Goal: Task Accomplishment & Management: Use online tool/utility

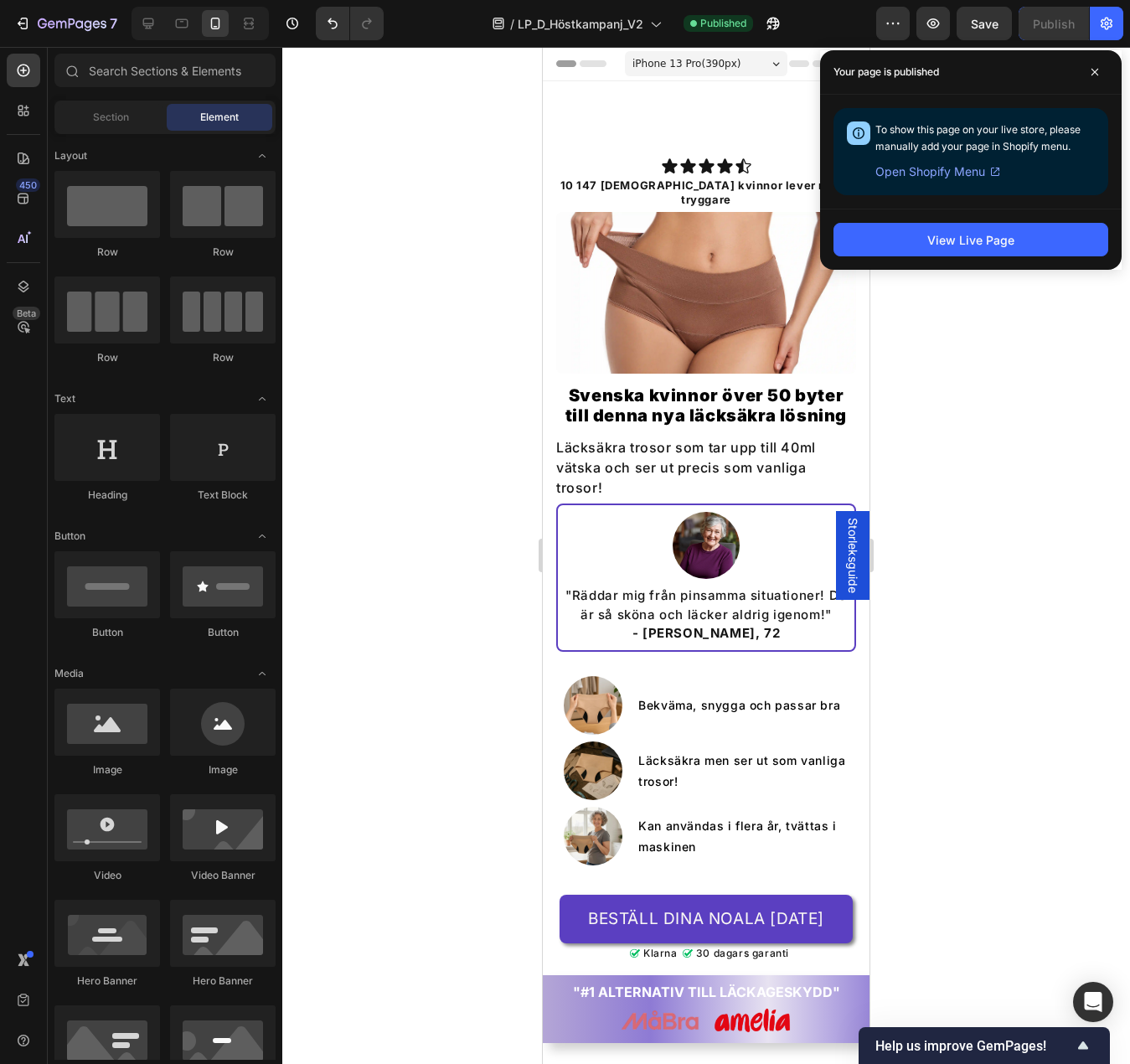
scroll to position [670, 0]
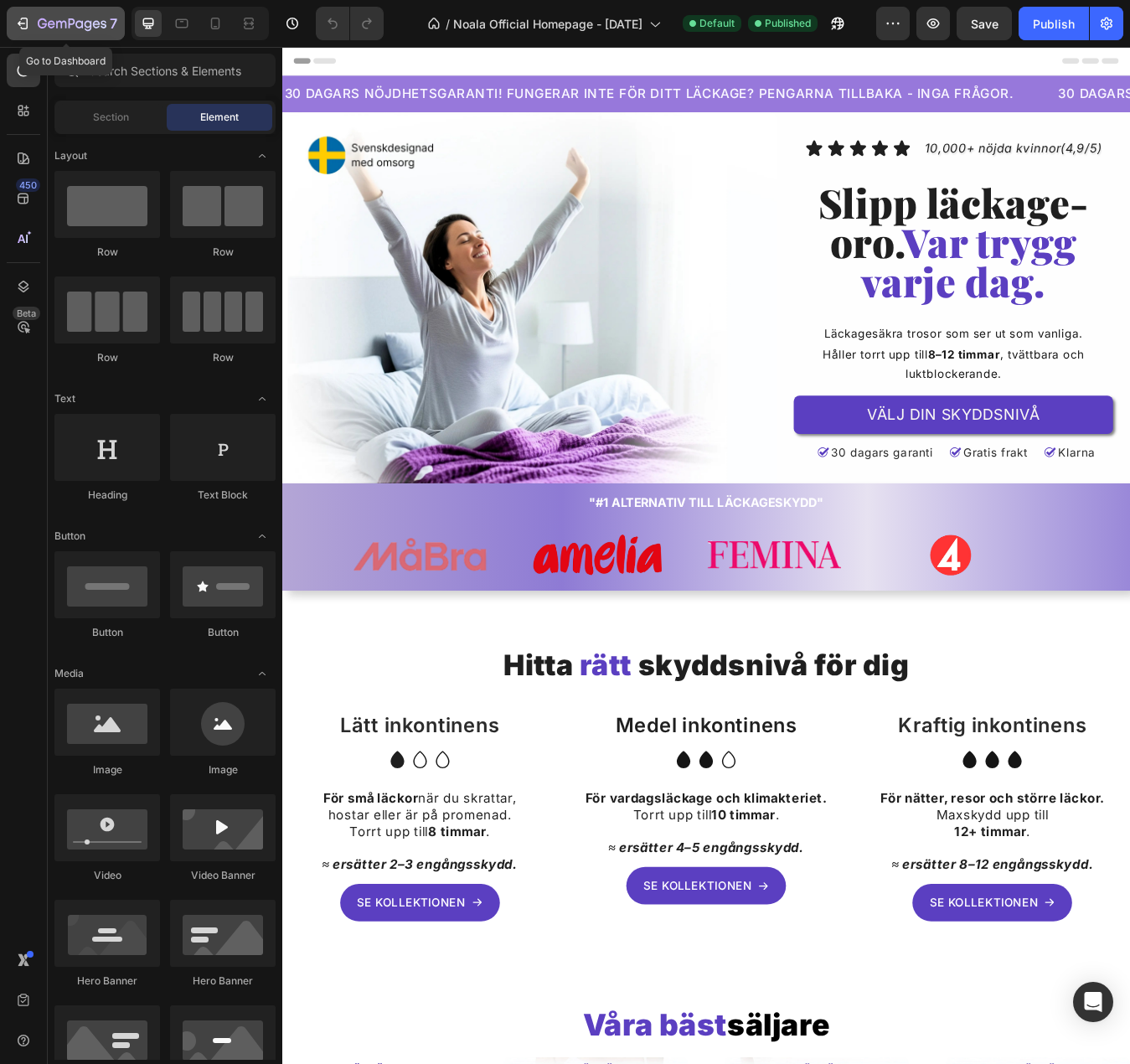
click at [56, 24] on icon "button" at bounding box center [72, 25] width 69 height 14
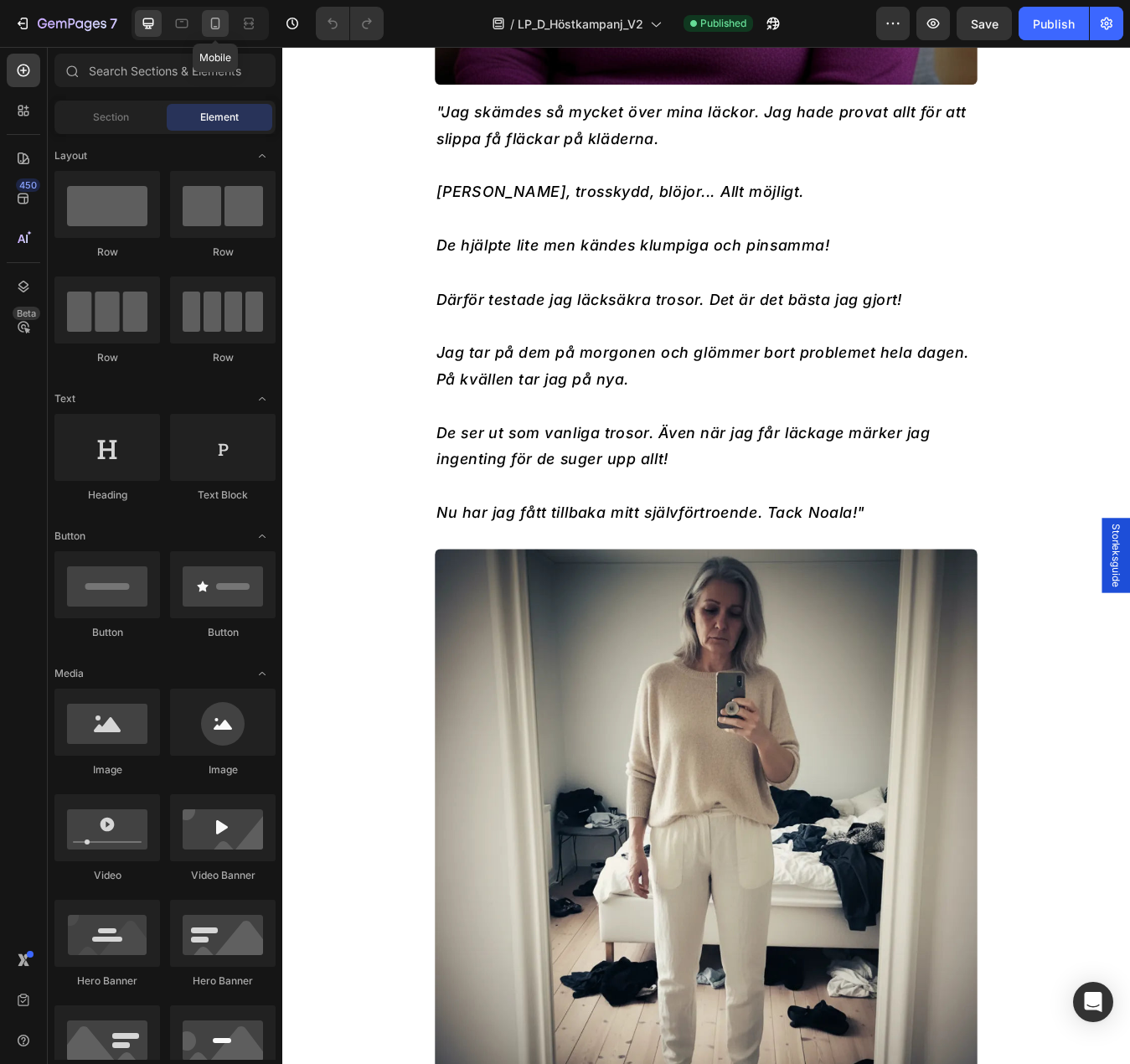
click at [216, 15] on icon at bounding box center [215, 23] width 17 height 17
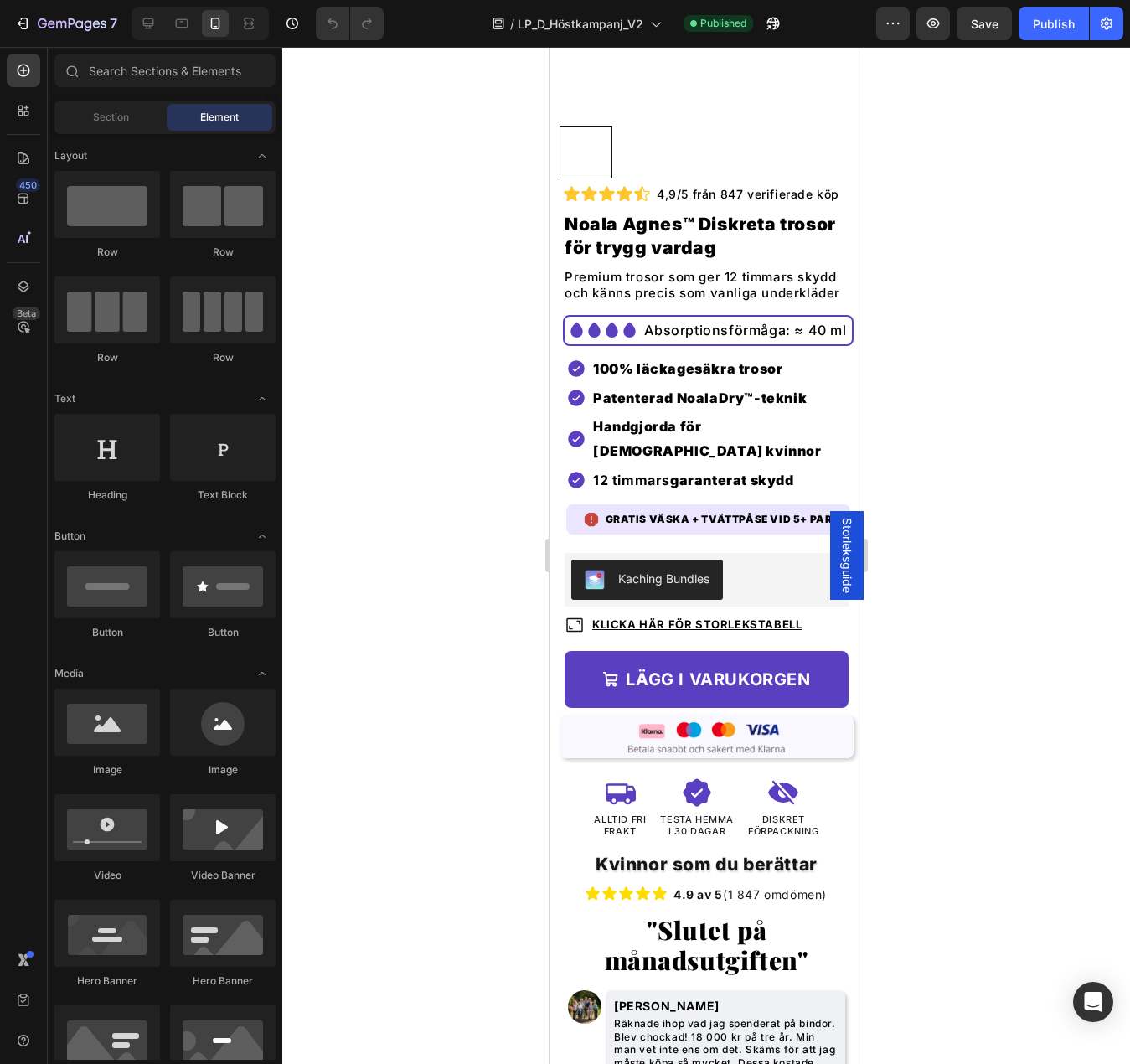
scroll to position [6735, 0]
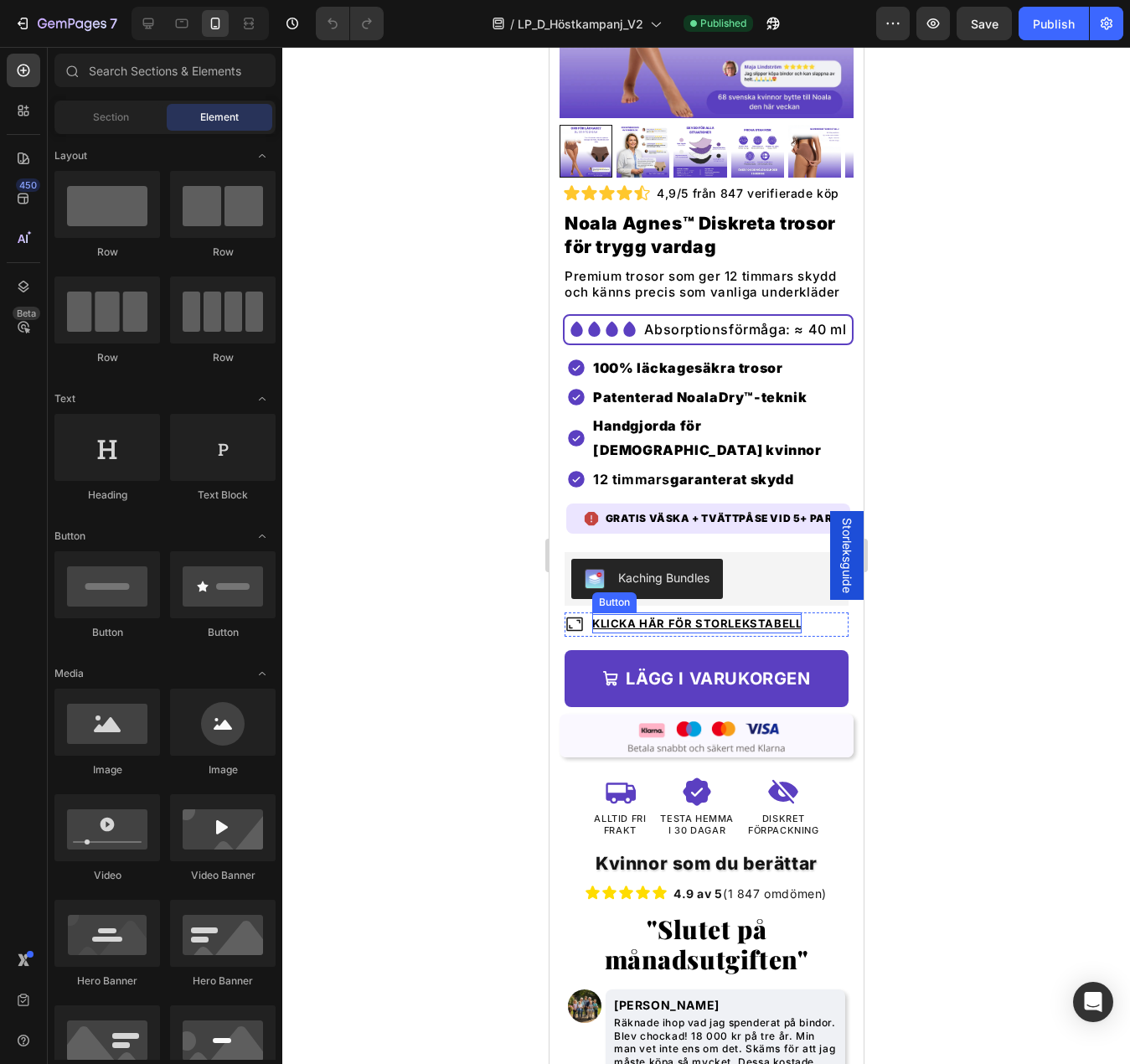
drag, startPoint x: 946, startPoint y: 676, endPoint x: 693, endPoint y: 660, distance: 253.5
click at [693, 630] on u "Klicka här för storlekstabell" at bounding box center [695, 623] width 209 height 13
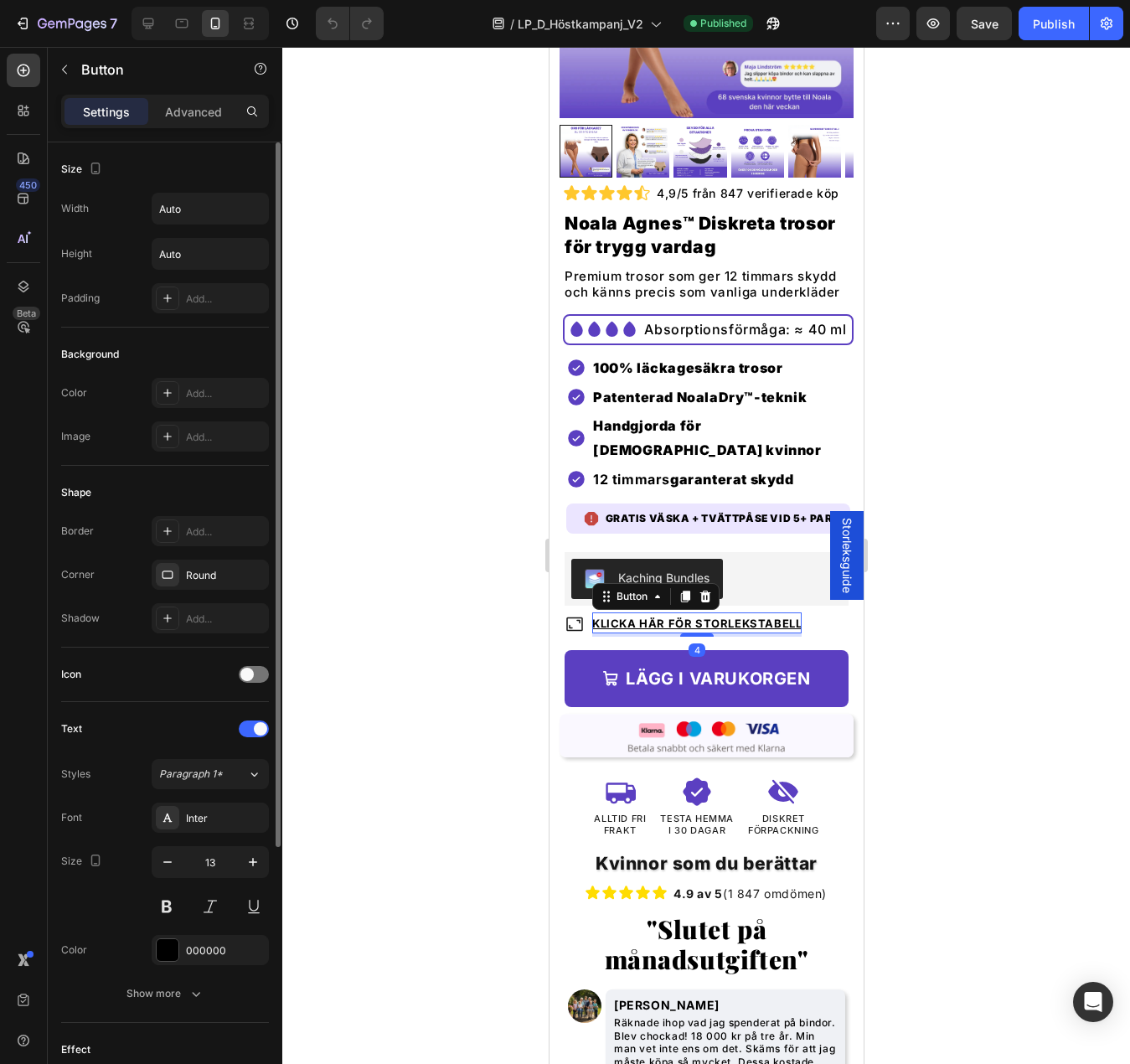
scroll to position [319, 0]
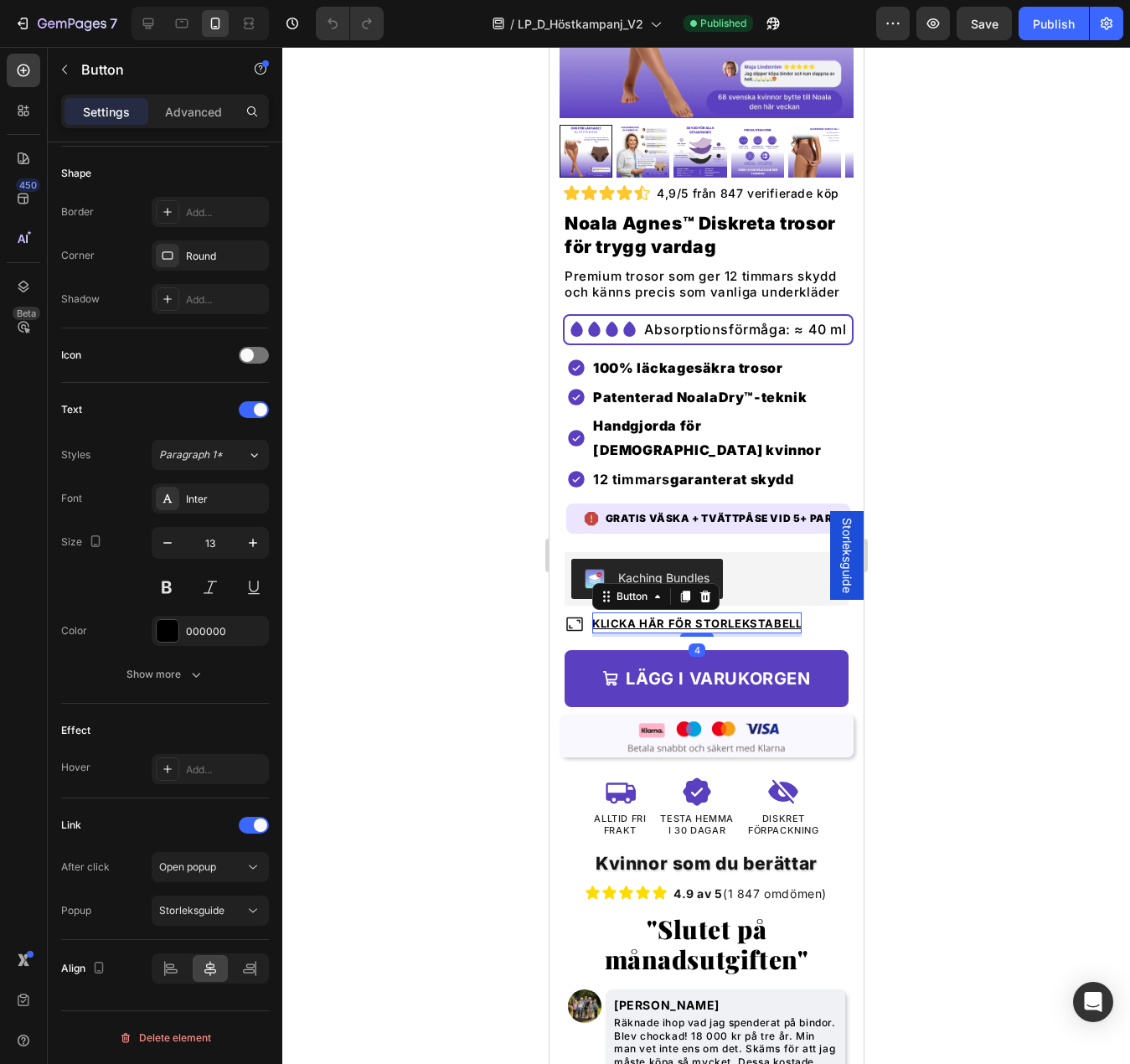
click at [451, 753] on div at bounding box center [705, 555] width 847 height 1017
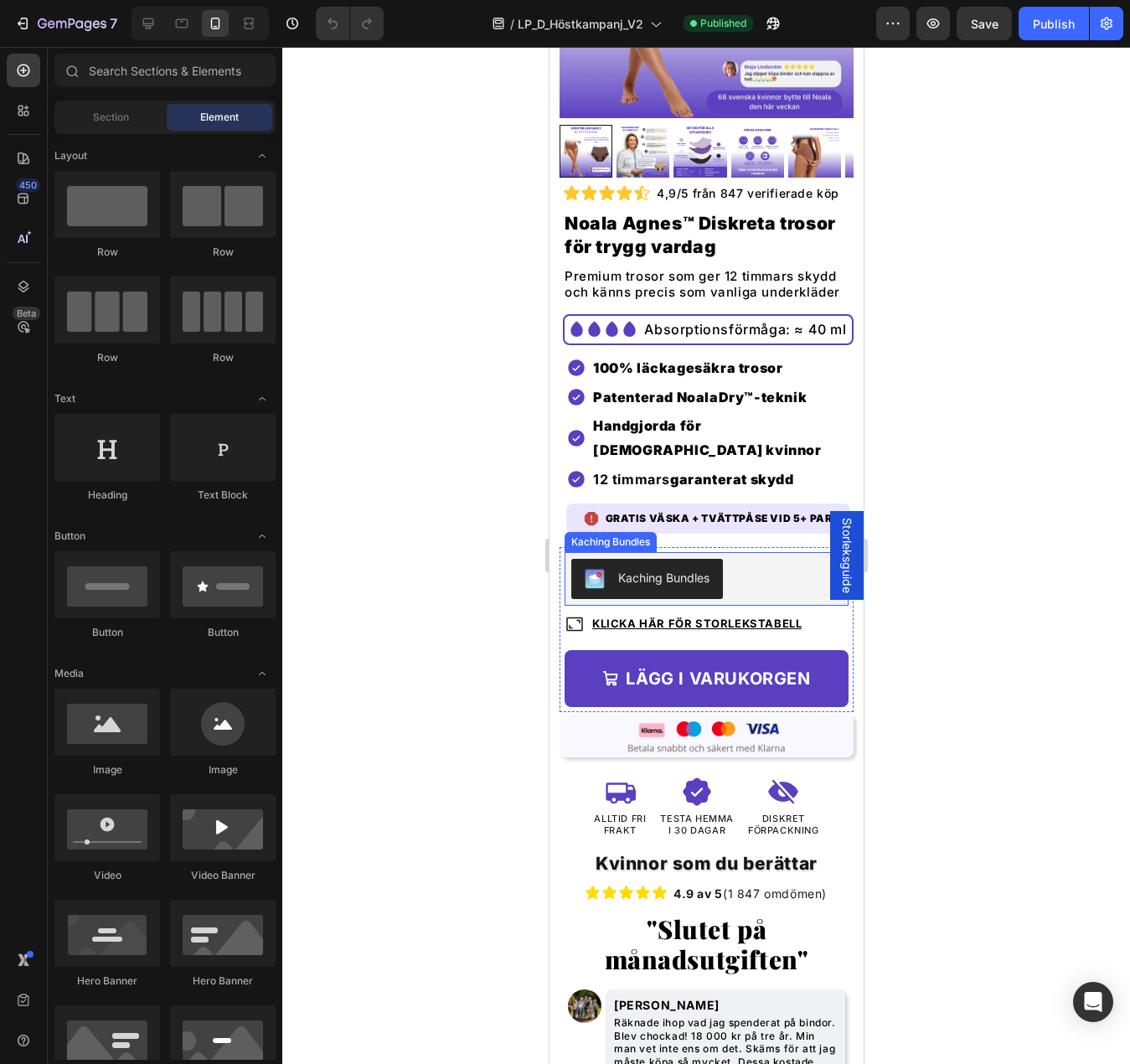
click at [567, 605] on div "Kaching Bundles" at bounding box center [705, 579] width 284 height 54
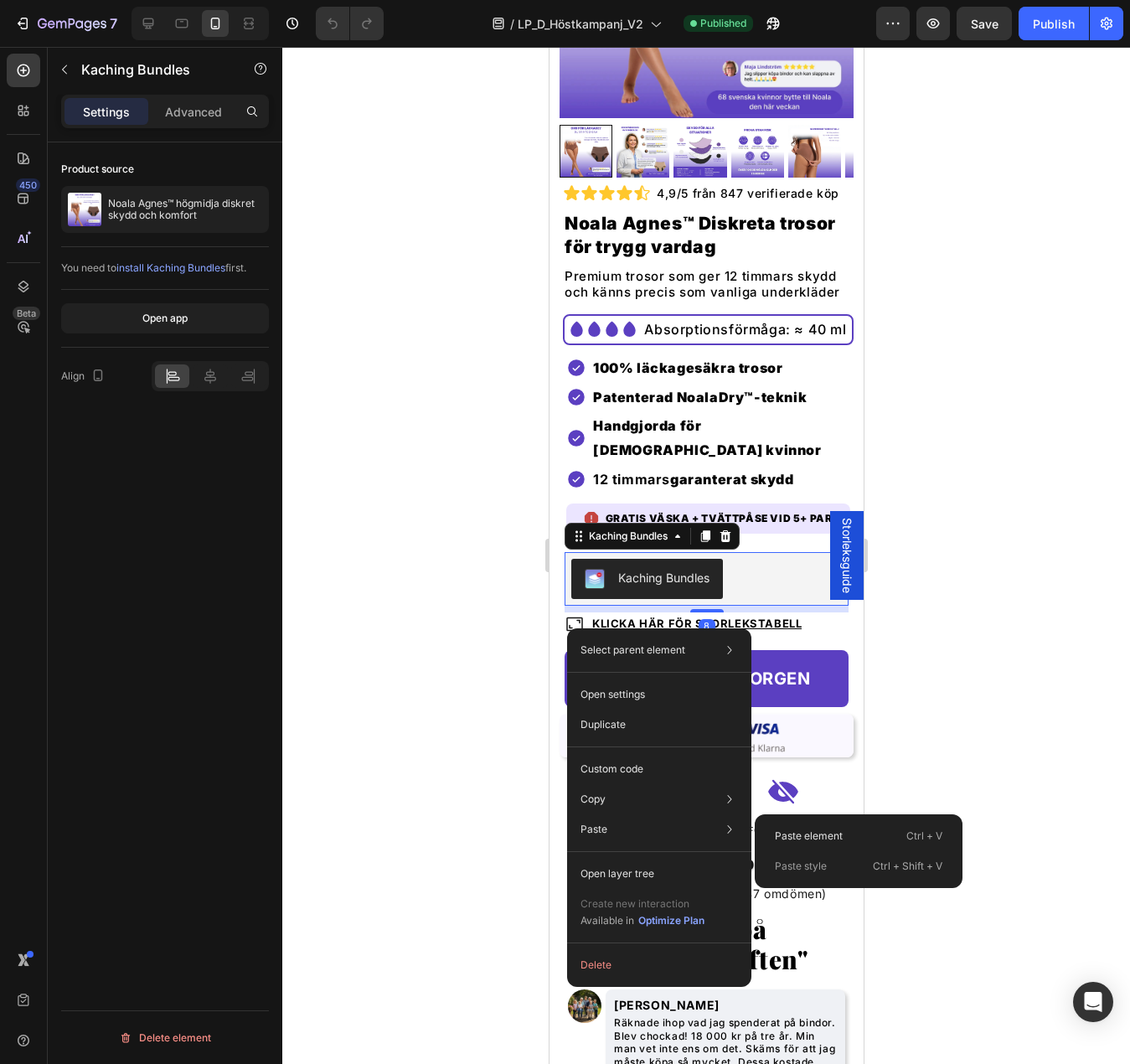
click at [887, 827] on div "Paste element Ctrl + V" at bounding box center [859, 836] width 194 height 30
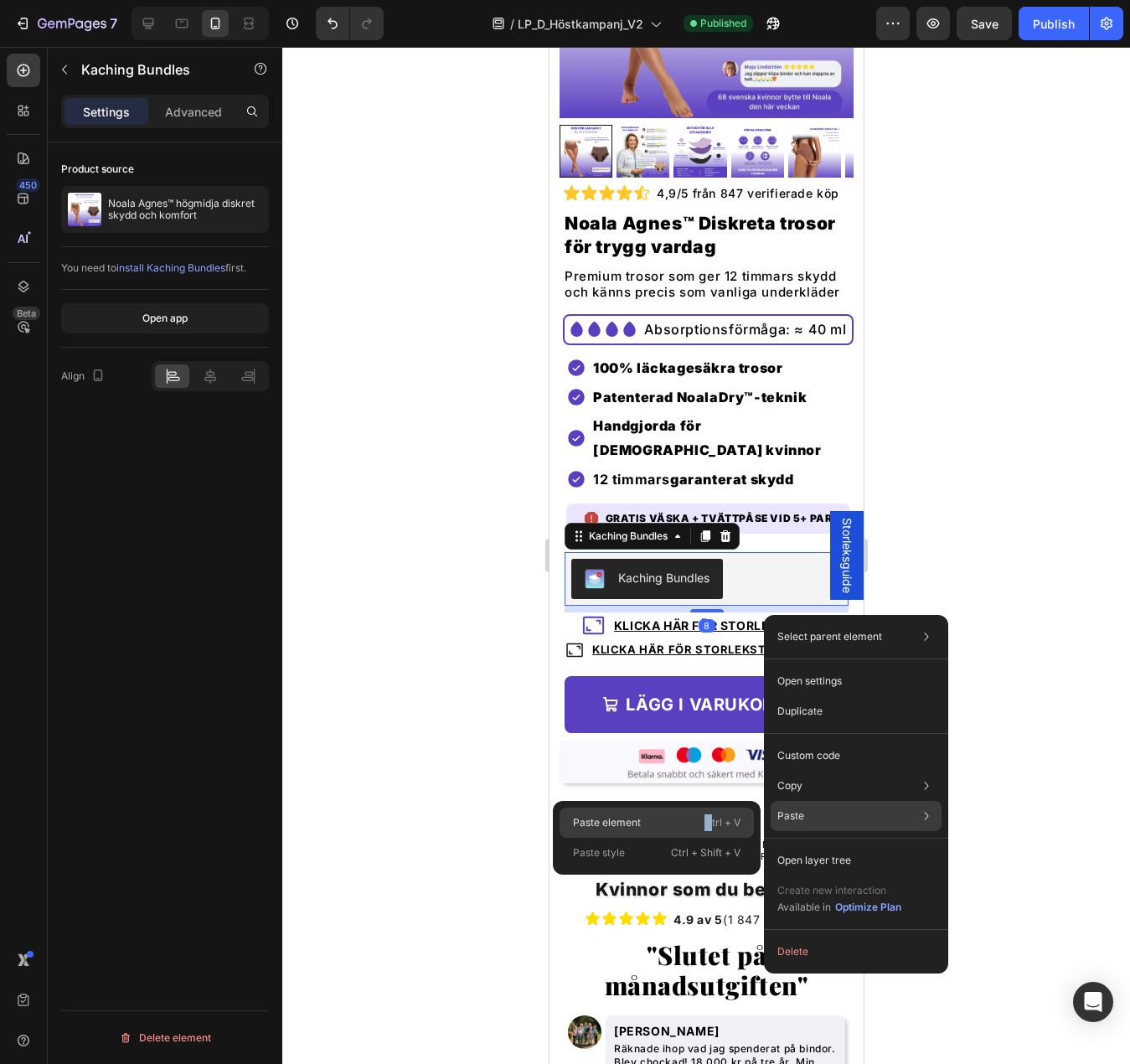
click at [707, 813] on div "Paste element Ctrl + V" at bounding box center [656, 823] width 194 height 30
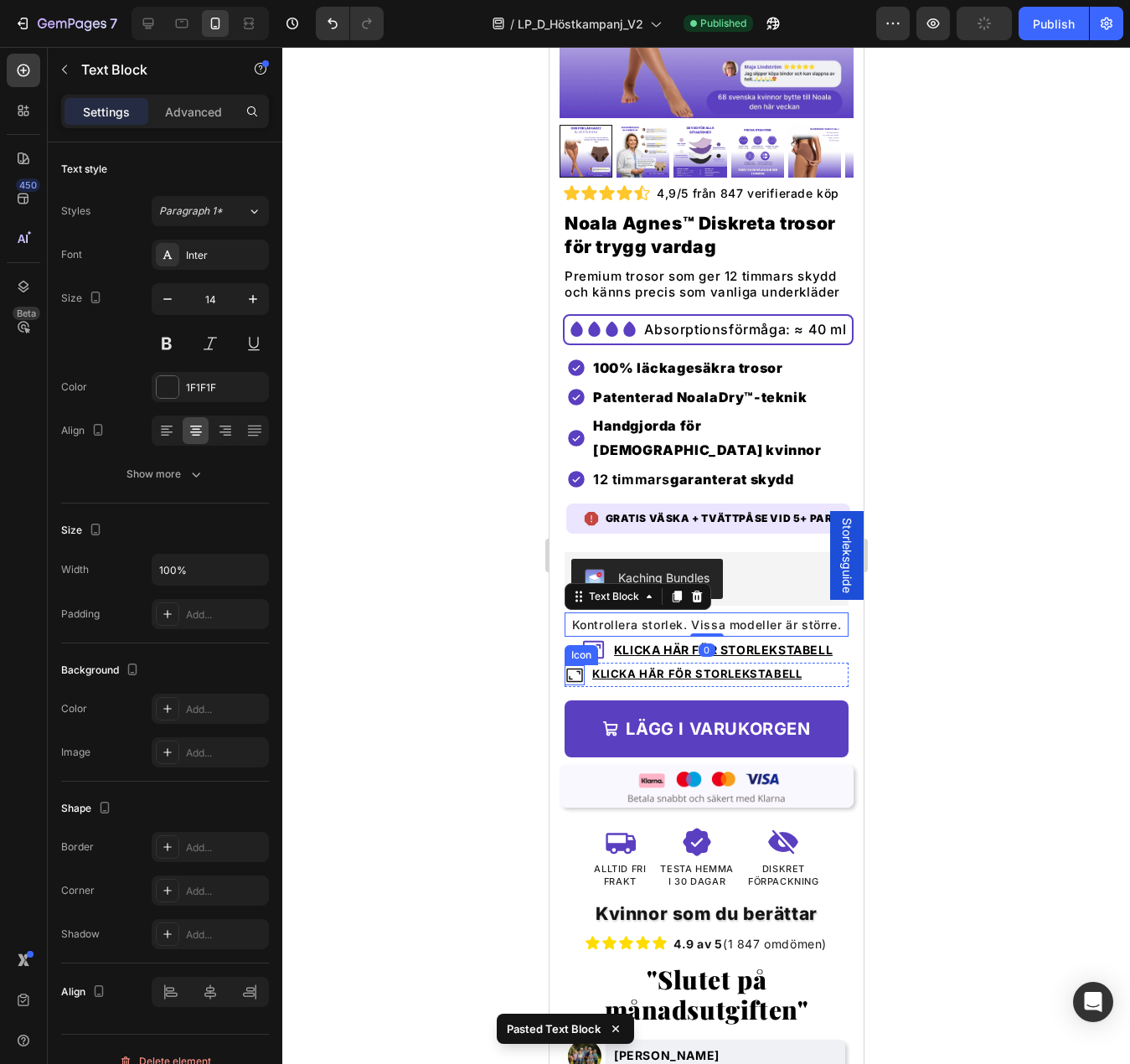
click at [568, 681] on icon at bounding box center [573, 674] width 17 height 14
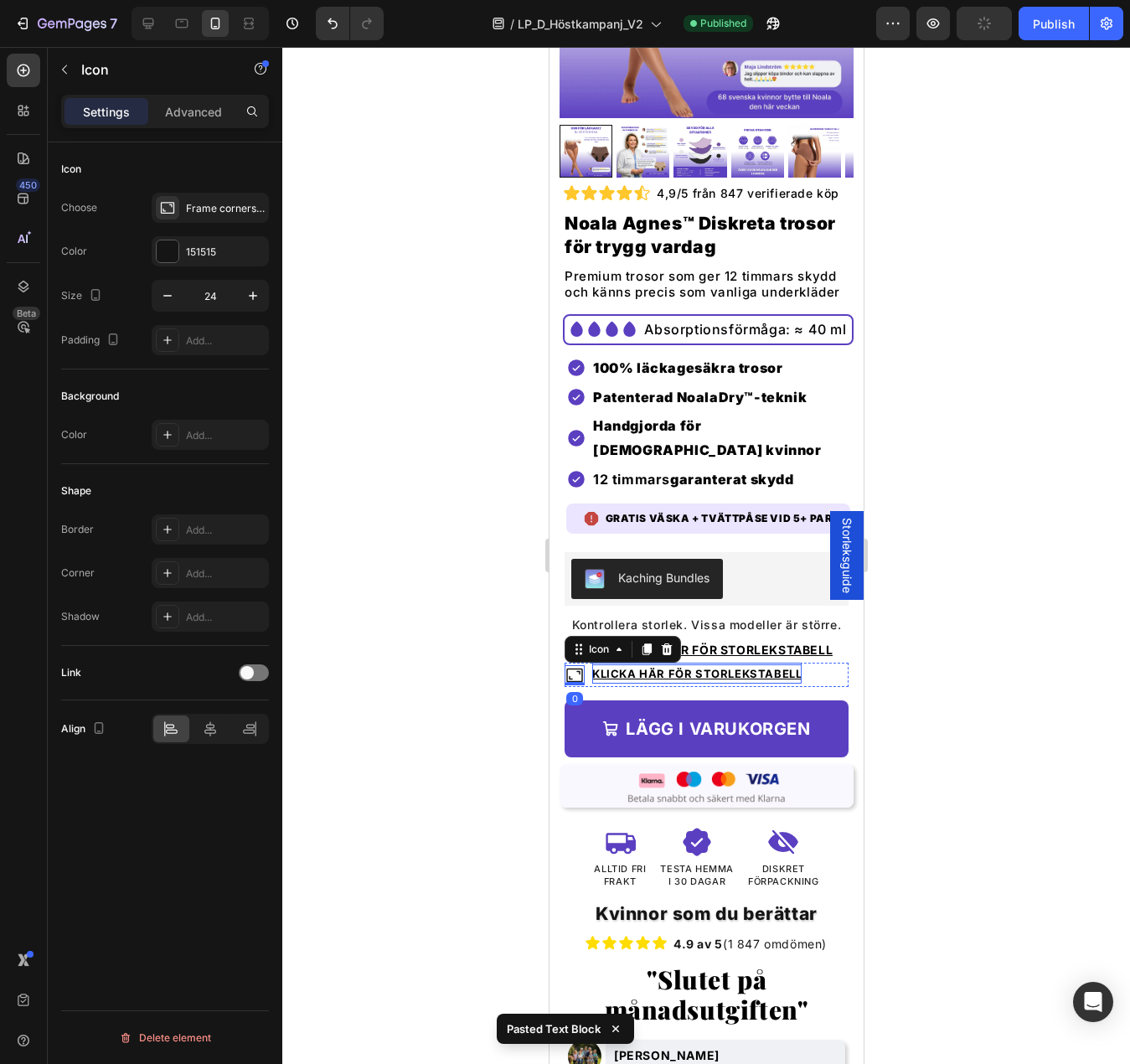
click at [608, 683] on p "Klicka här för storlekstabell" at bounding box center [695, 674] width 209 height 19
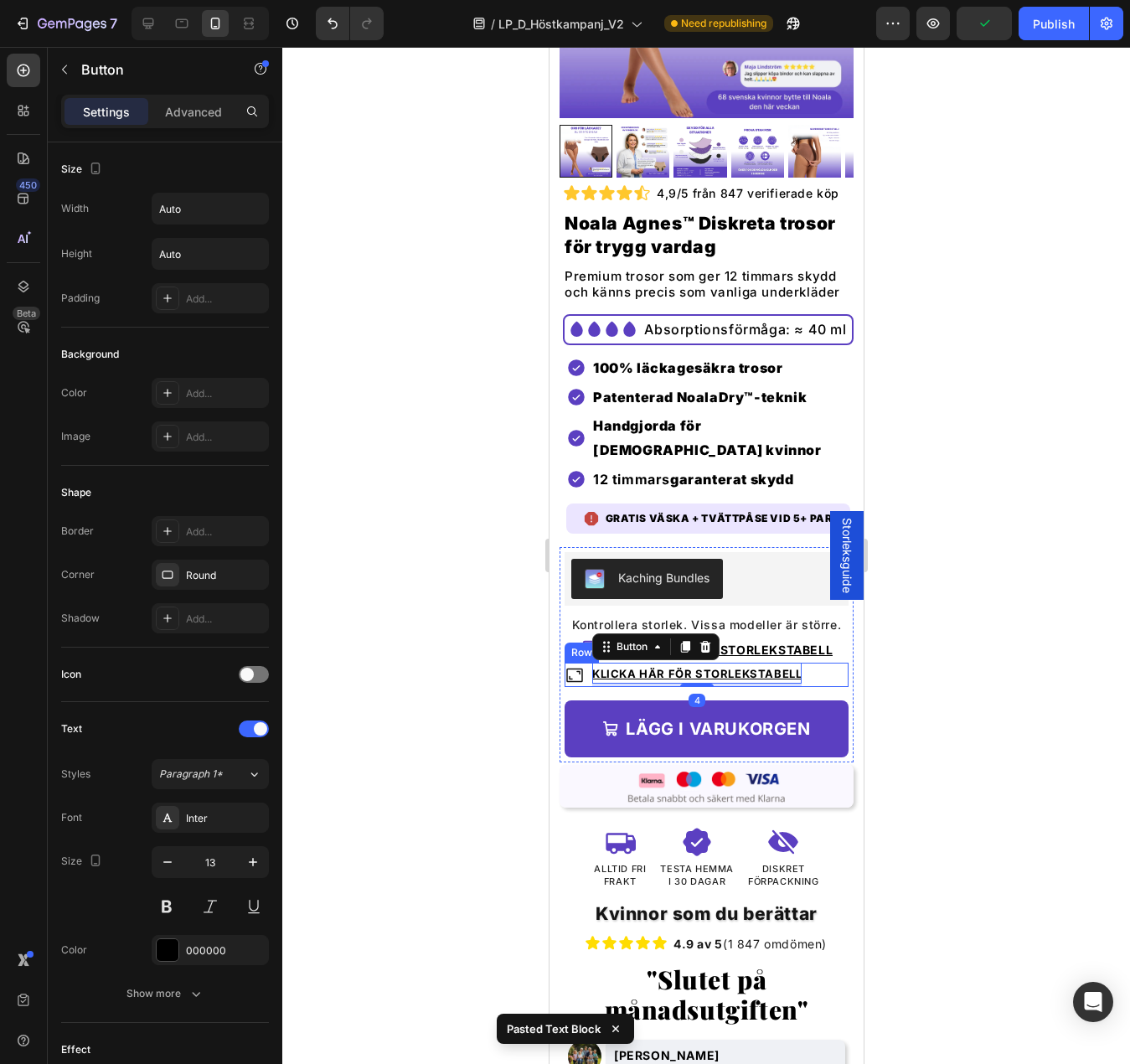
click at [587, 687] on div "Icon Klicka här för storlekstabell Button 4 Row" at bounding box center [705, 674] width 284 height 24
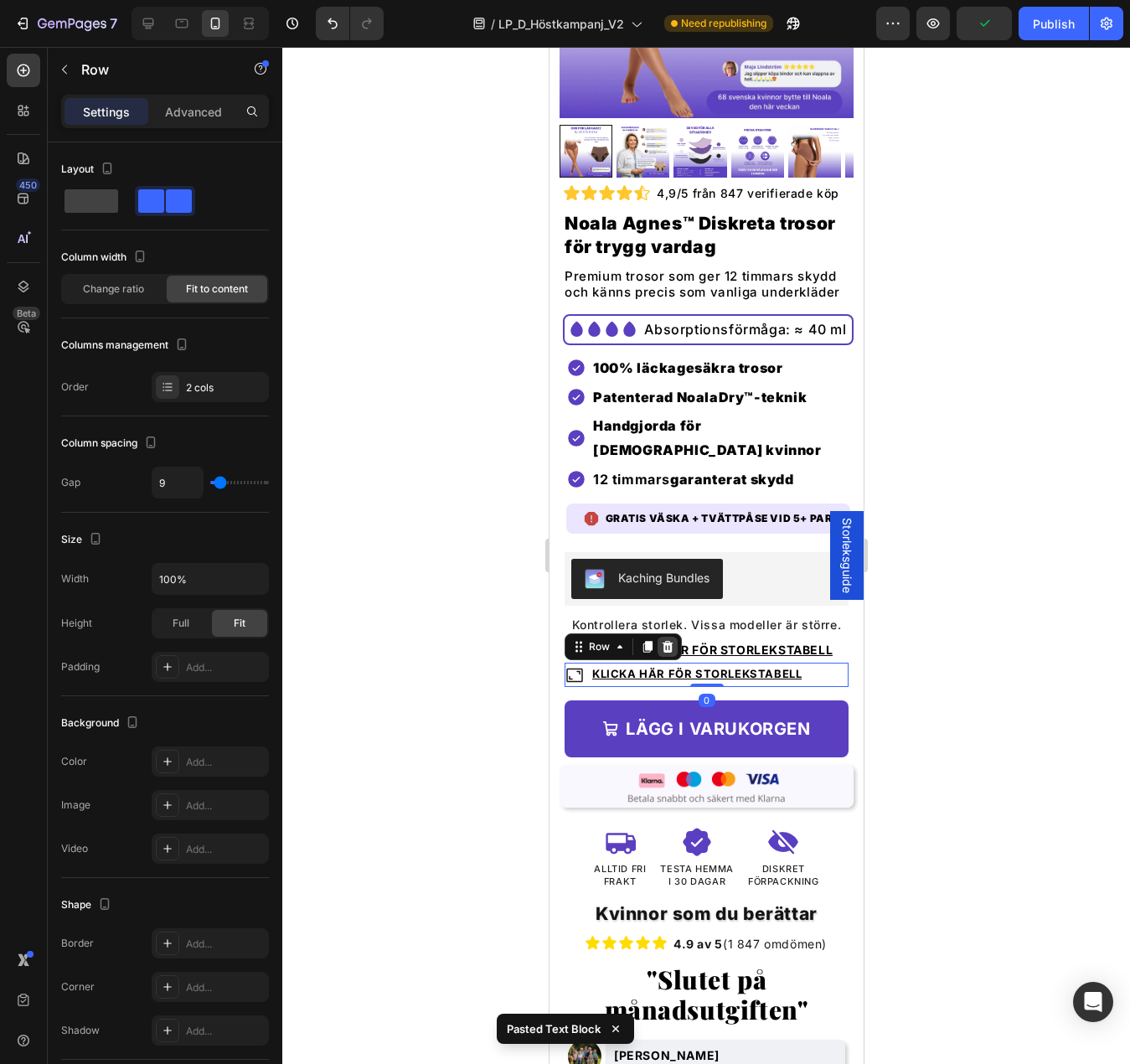
click at [671, 657] on div at bounding box center [666, 646] width 20 height 20
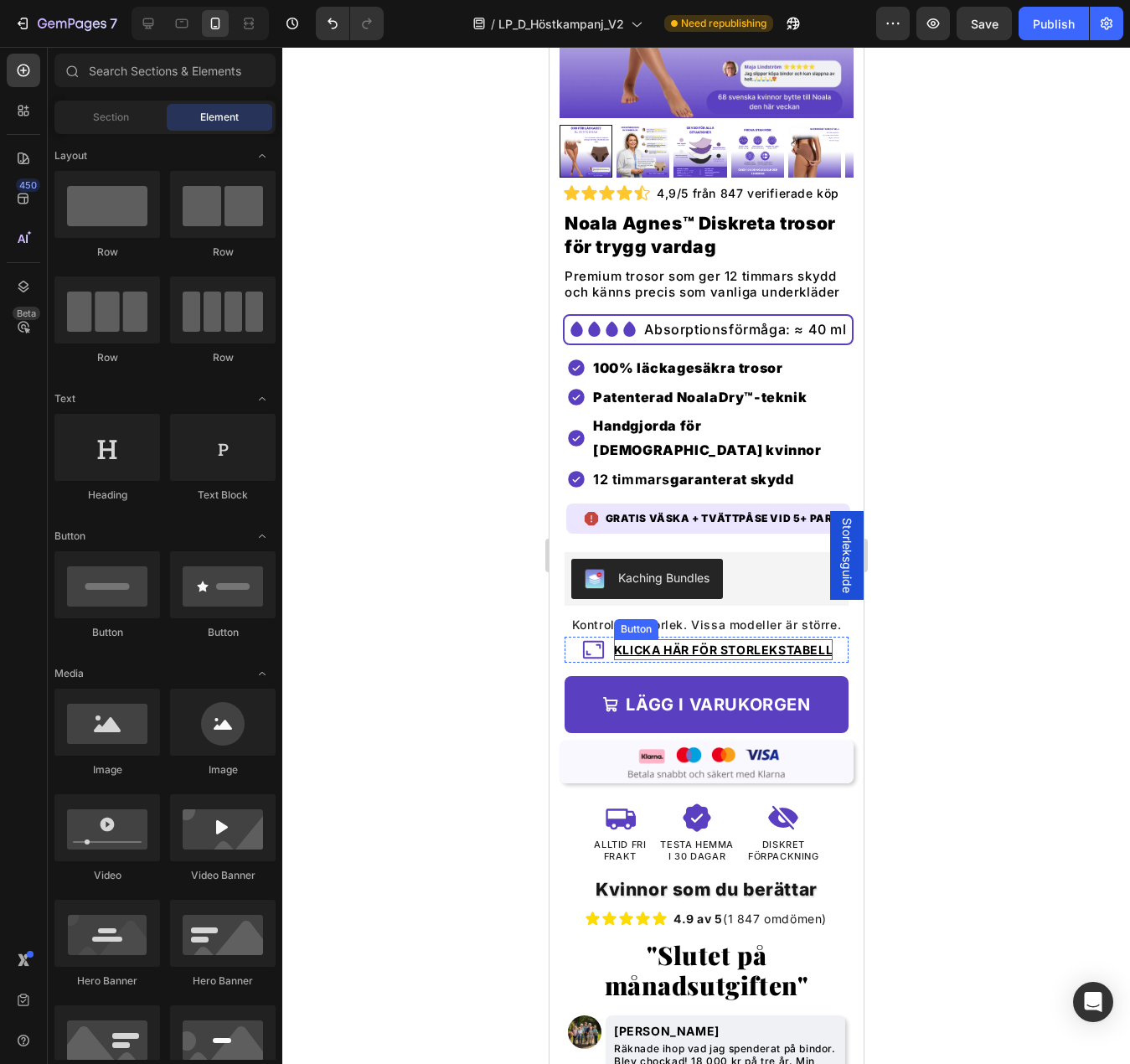
click at [627, 657] on u "Klicka här för storlekstabell" at bounding box center [722, 650] width 218 height 14
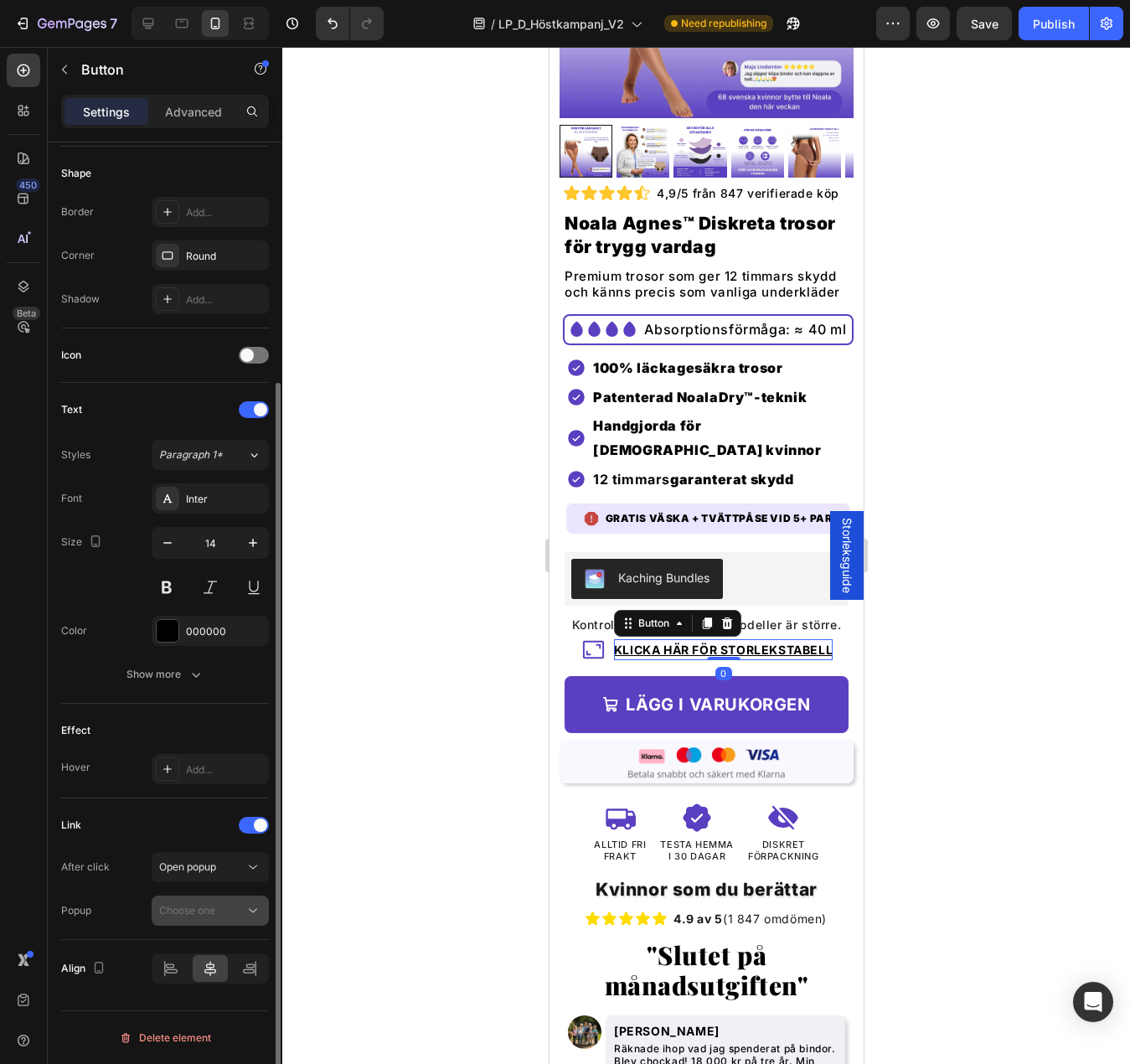
click at [201, 899] on button "Choose one" at bounding box center [210, 910] width 118 height 30
click at [203, 950] on span "Storleksguide" at bounding box center [192, 951] width 65 height 15
click at [442, 816] on div at bounding box center [705, 555] width 847 height 1017
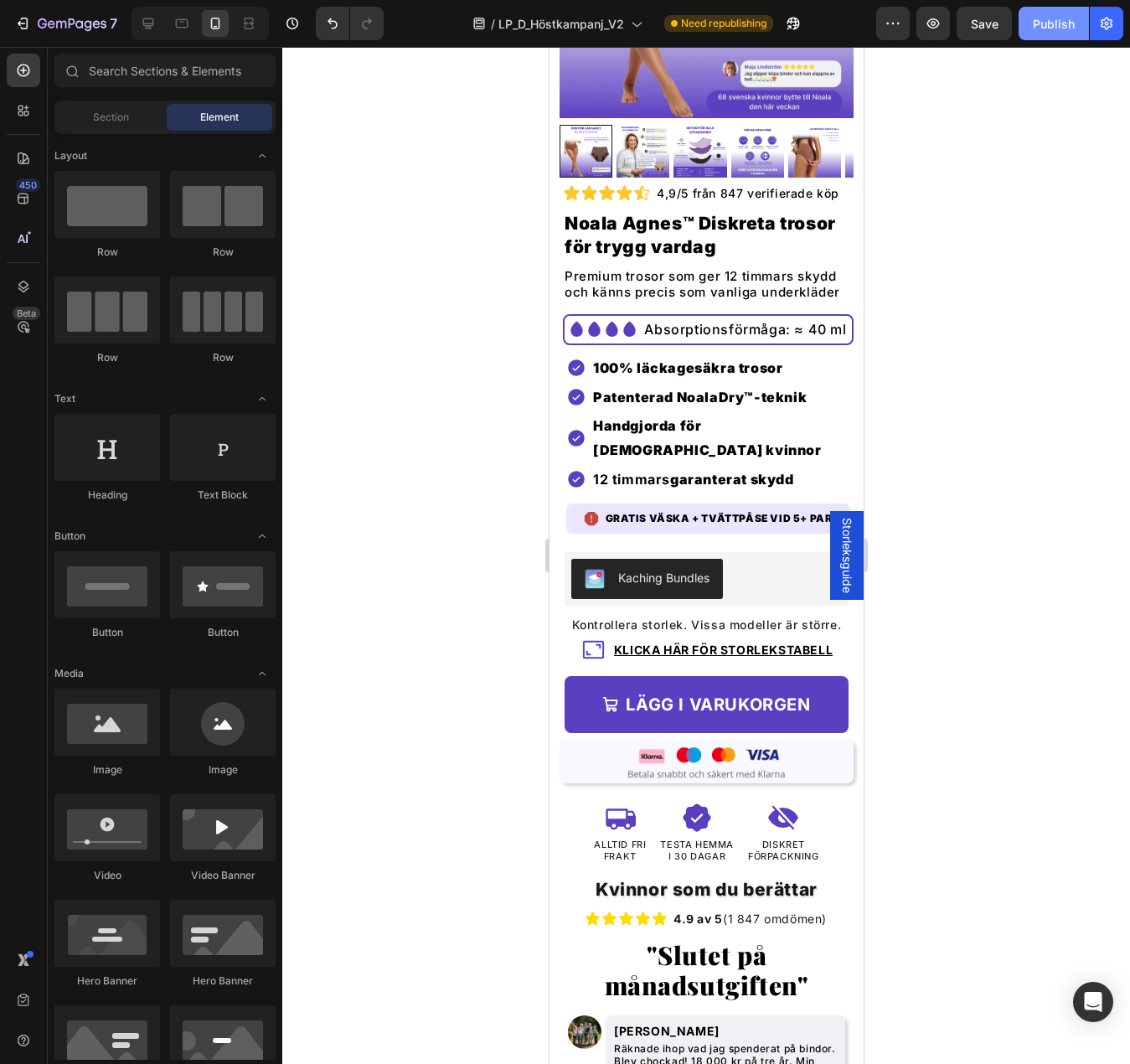
click at [1027, 39] on button "Publish" at bounding box center [1053, 24] width 71 height 34
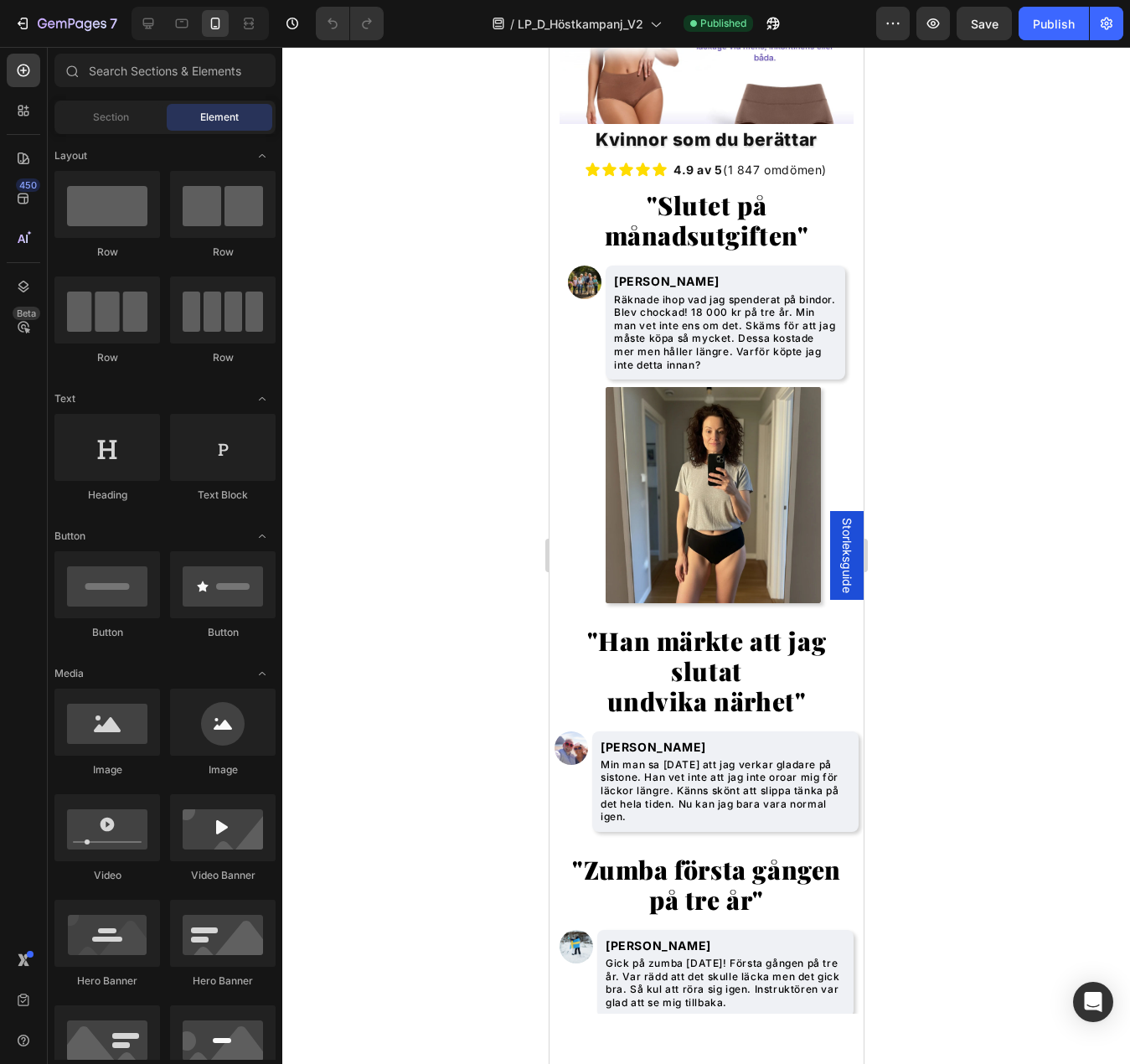
scroll to position [6677, 0]
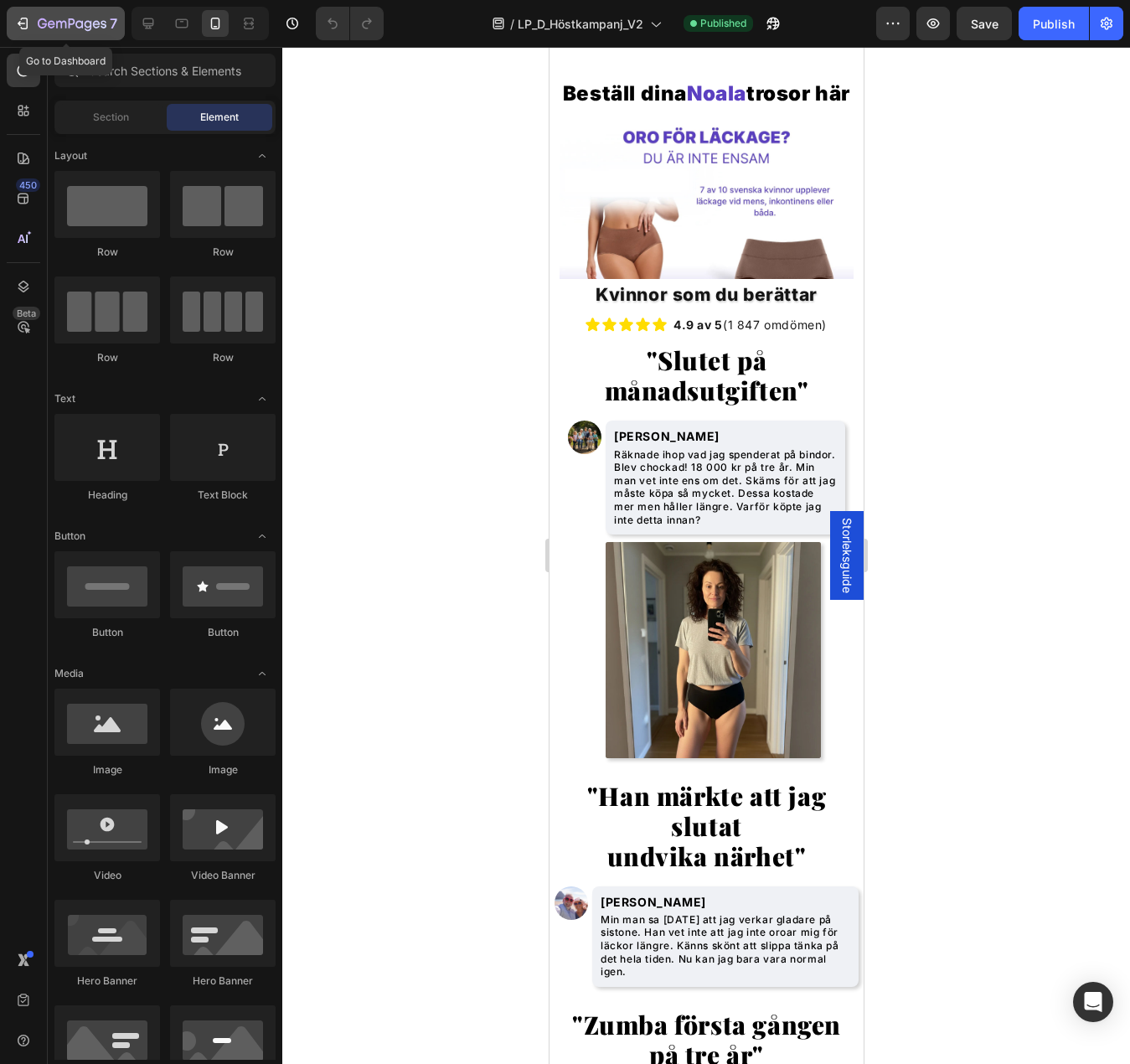
click at [76, 19] on icon "button" at bounding box center [72, 25] width 69 height 14
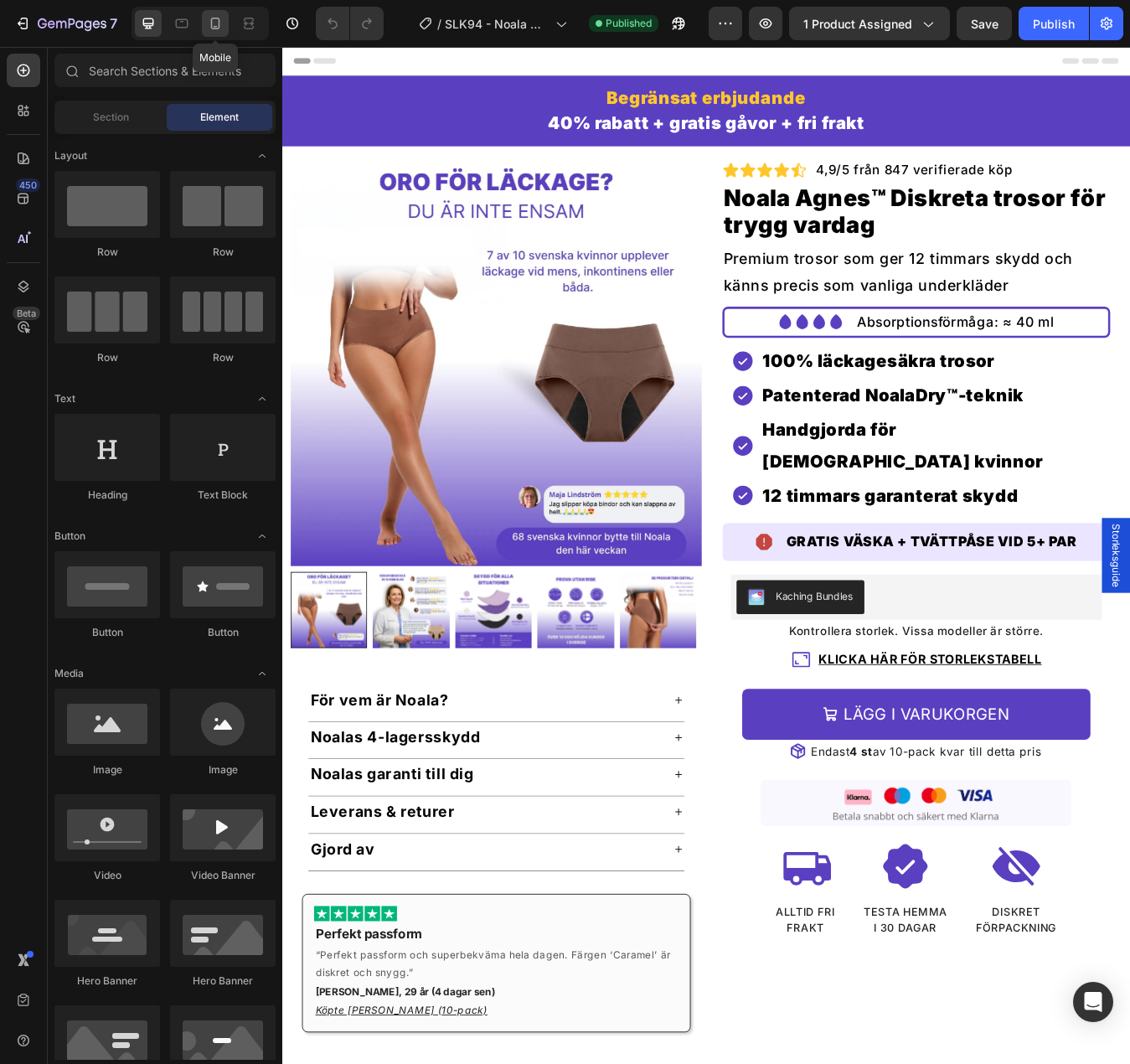
click at [210, 13] on div at bounding box center [215, 23] width 27 height 27
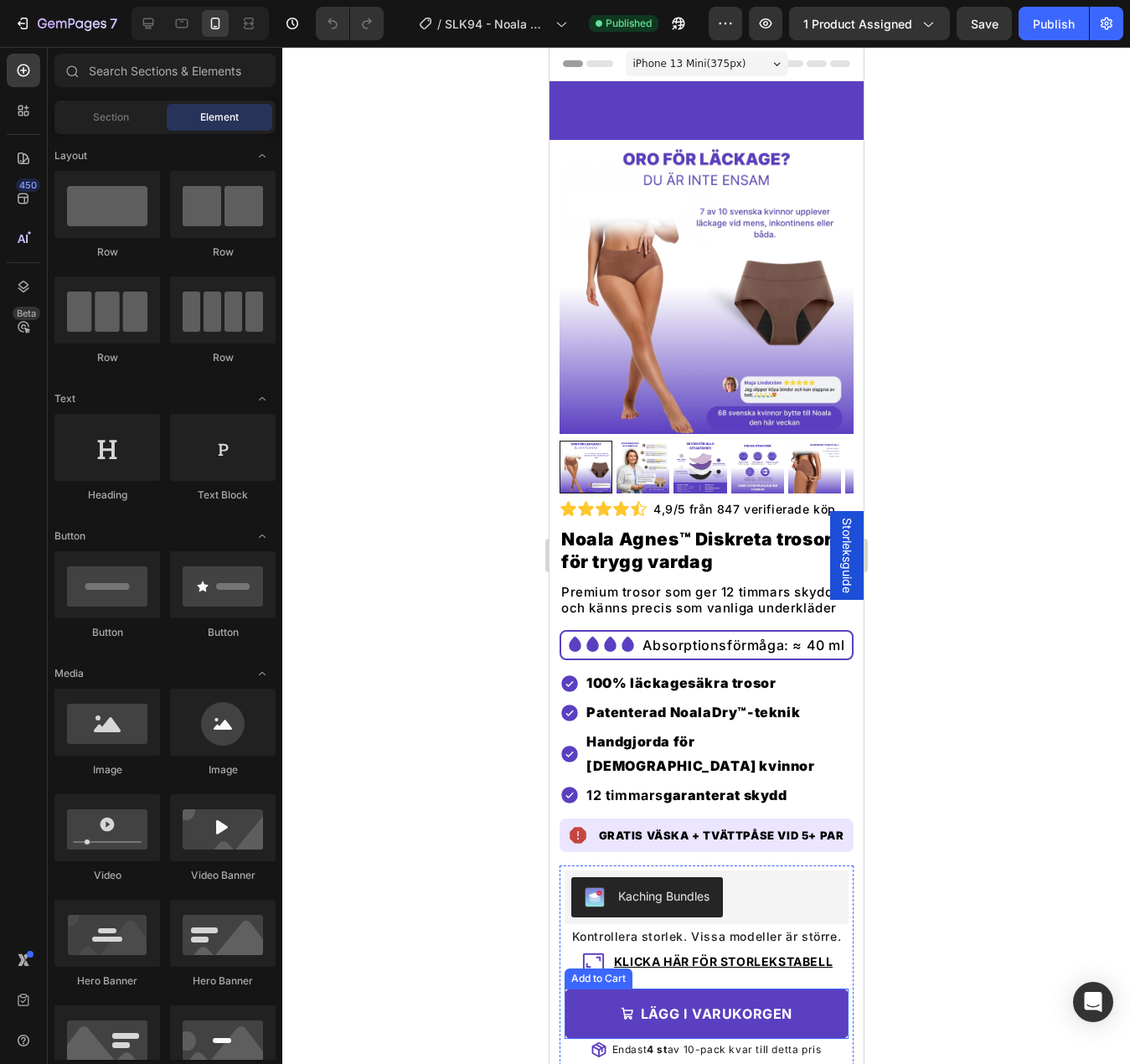
scroll to position [335, 0]
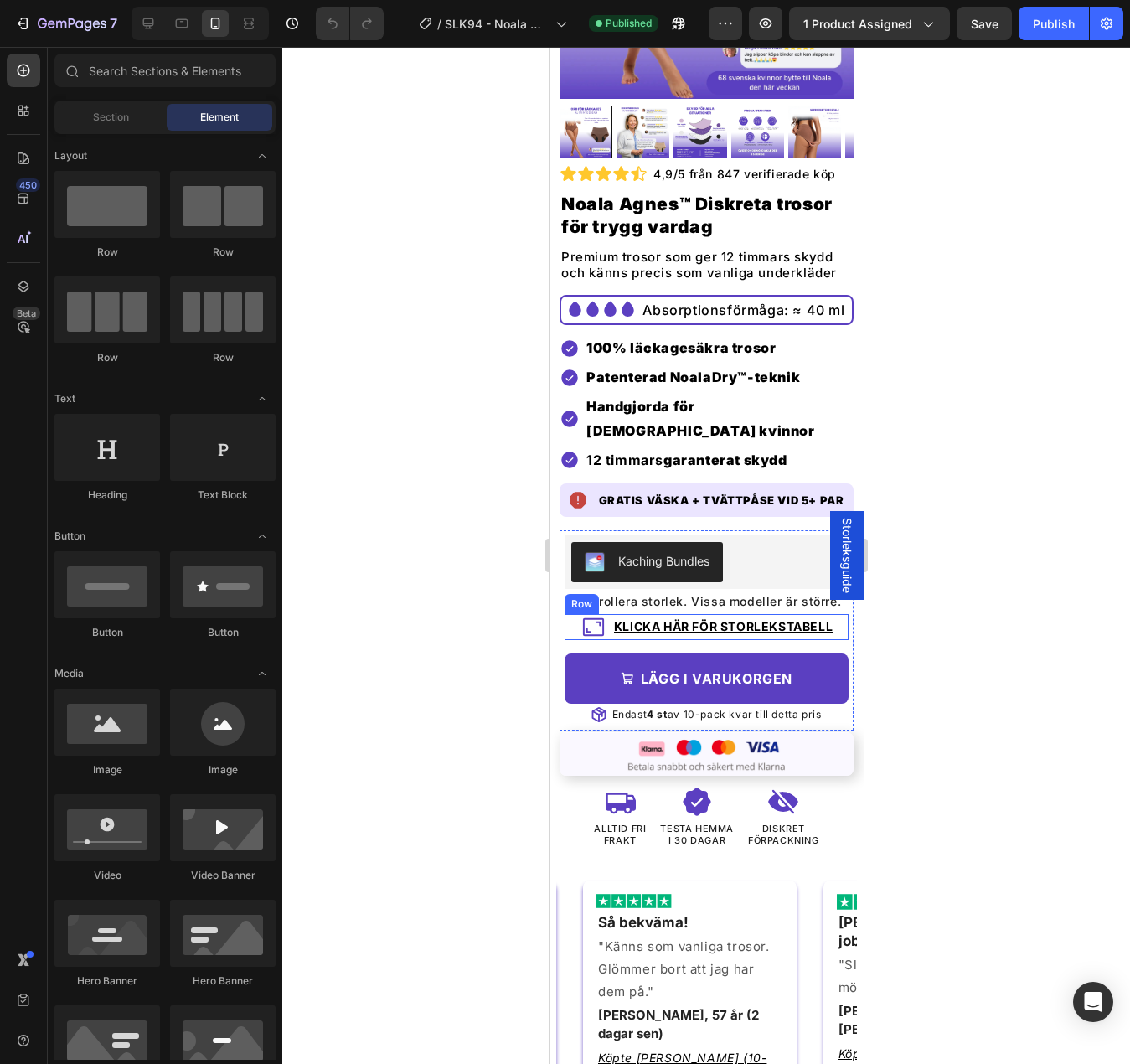
click at [565, 622] on div "Icon Klicka här för storlekstabell Button Row" at bounding box center [705, 627] width 284 height 26
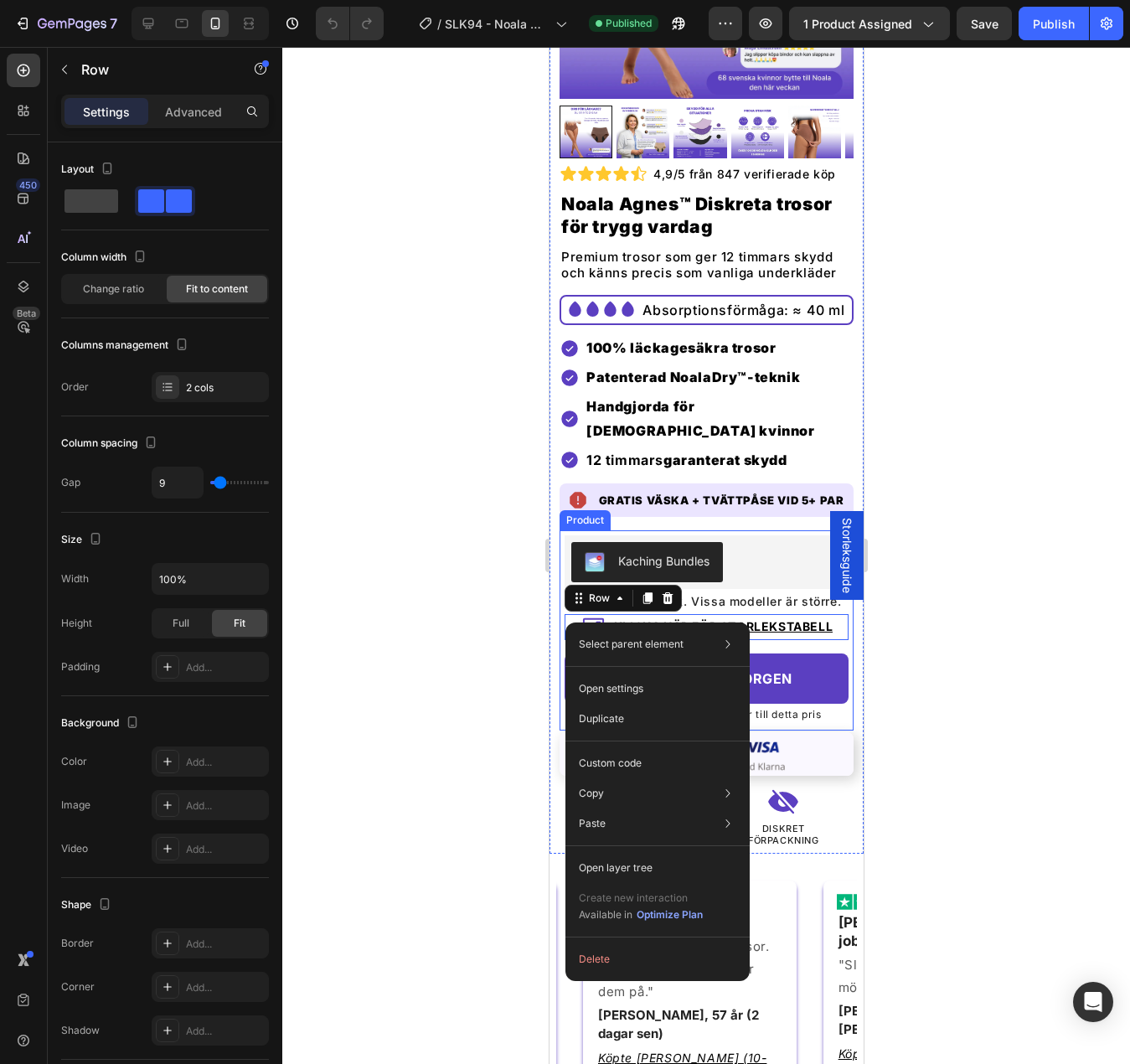
drag, startPoint x: 557, startPoint y: 576, endPoint x: 580, endPoint y: 592, distance: 28.0
click at [558, 577] on div "Kaching Bundles Kaching Bundles Kontrollera storlek. Vissa modeller är större. …" at bounding box center [705, 630] width 294 height 201
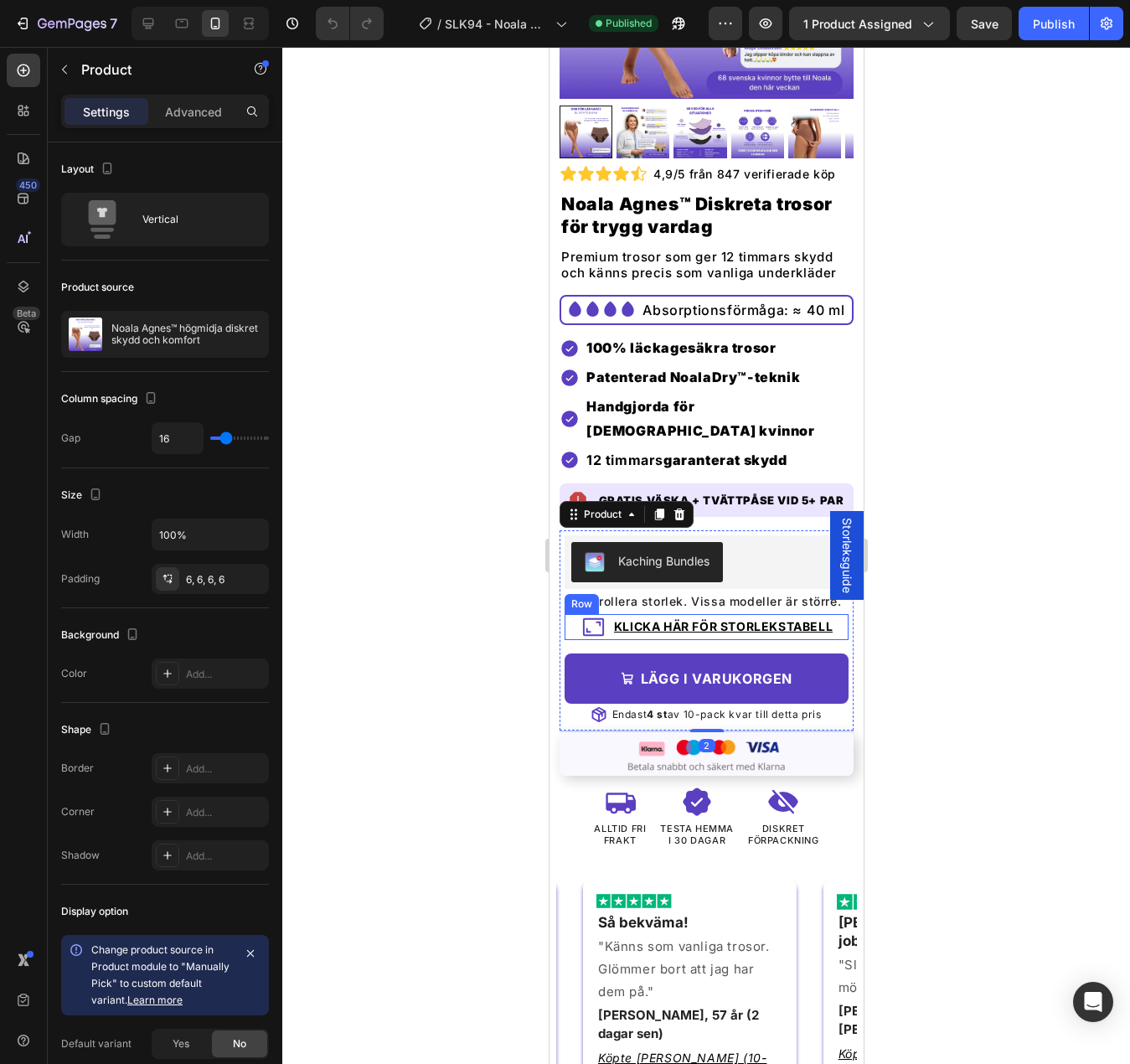
click at [567, 615] on div "Icon Klicka här för storlekstabell Button Row" at bounding box center [705, 627] width 284 height 26
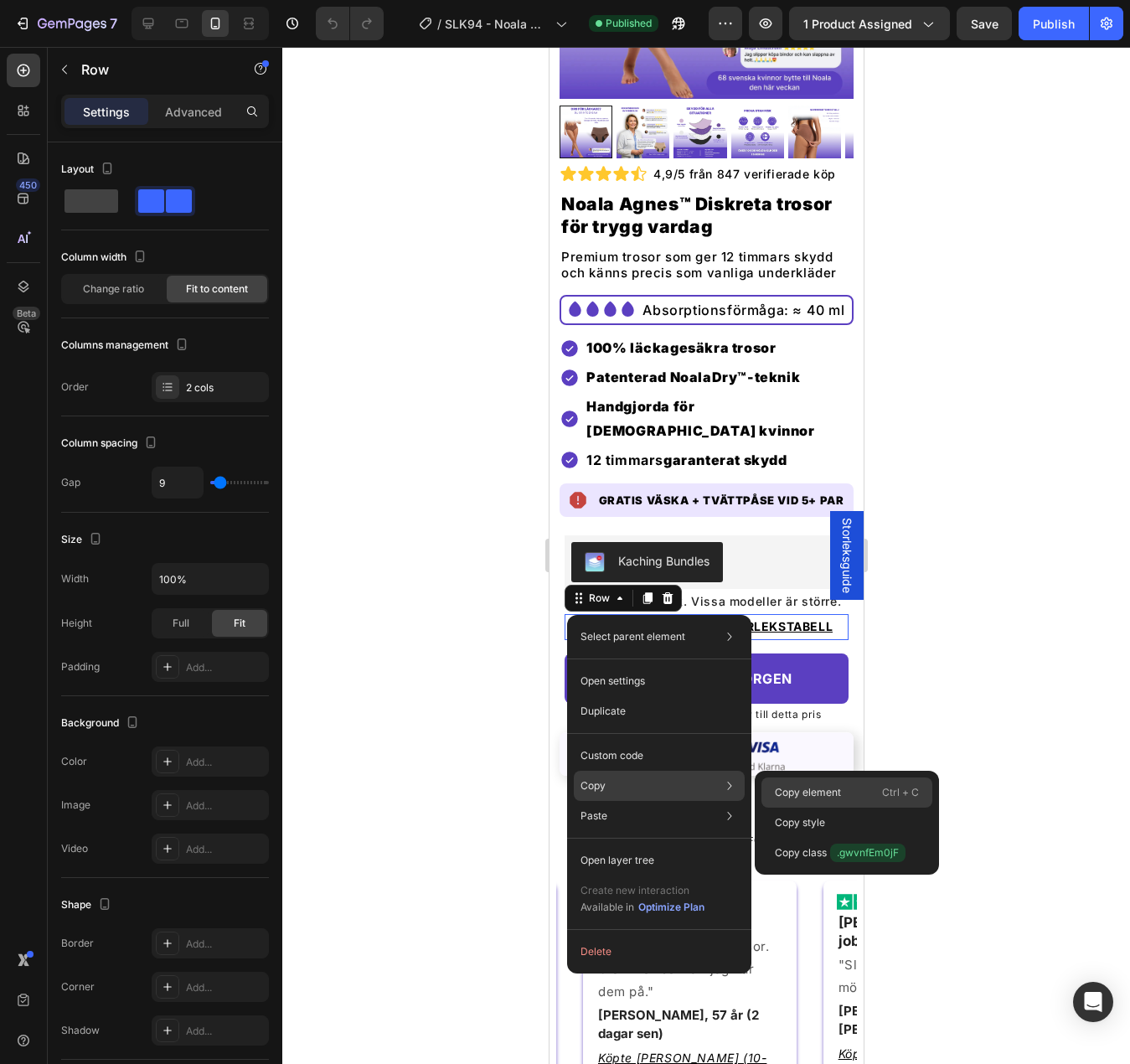
click at [775, 787] on p "Copy element" at bounding box center [808, 792] width 66 height 15
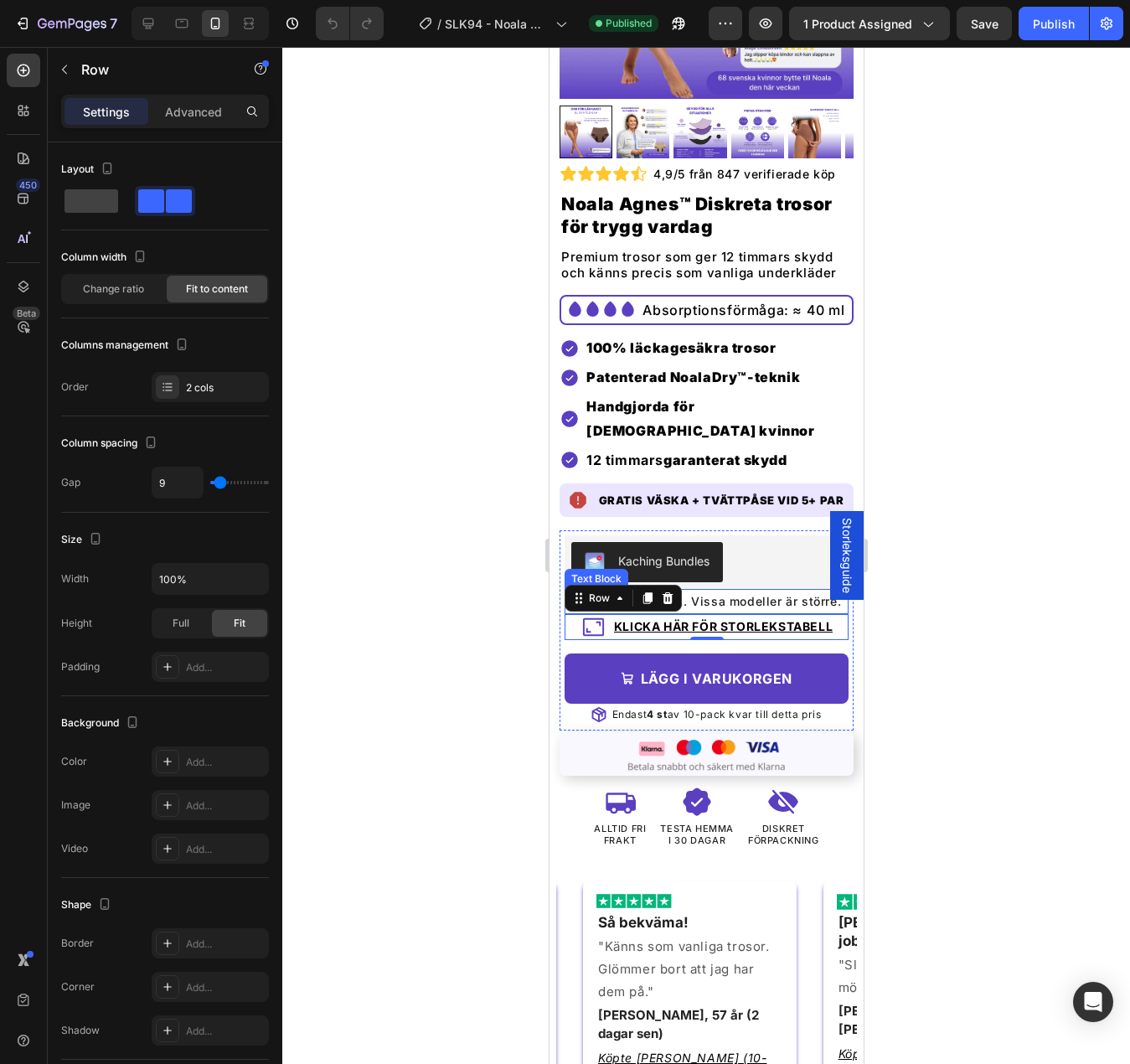
click at [761, 592] on p "Kontrollera storlek. Vissa modeller är större." at bounding box center [706, 601] width 281 height 21
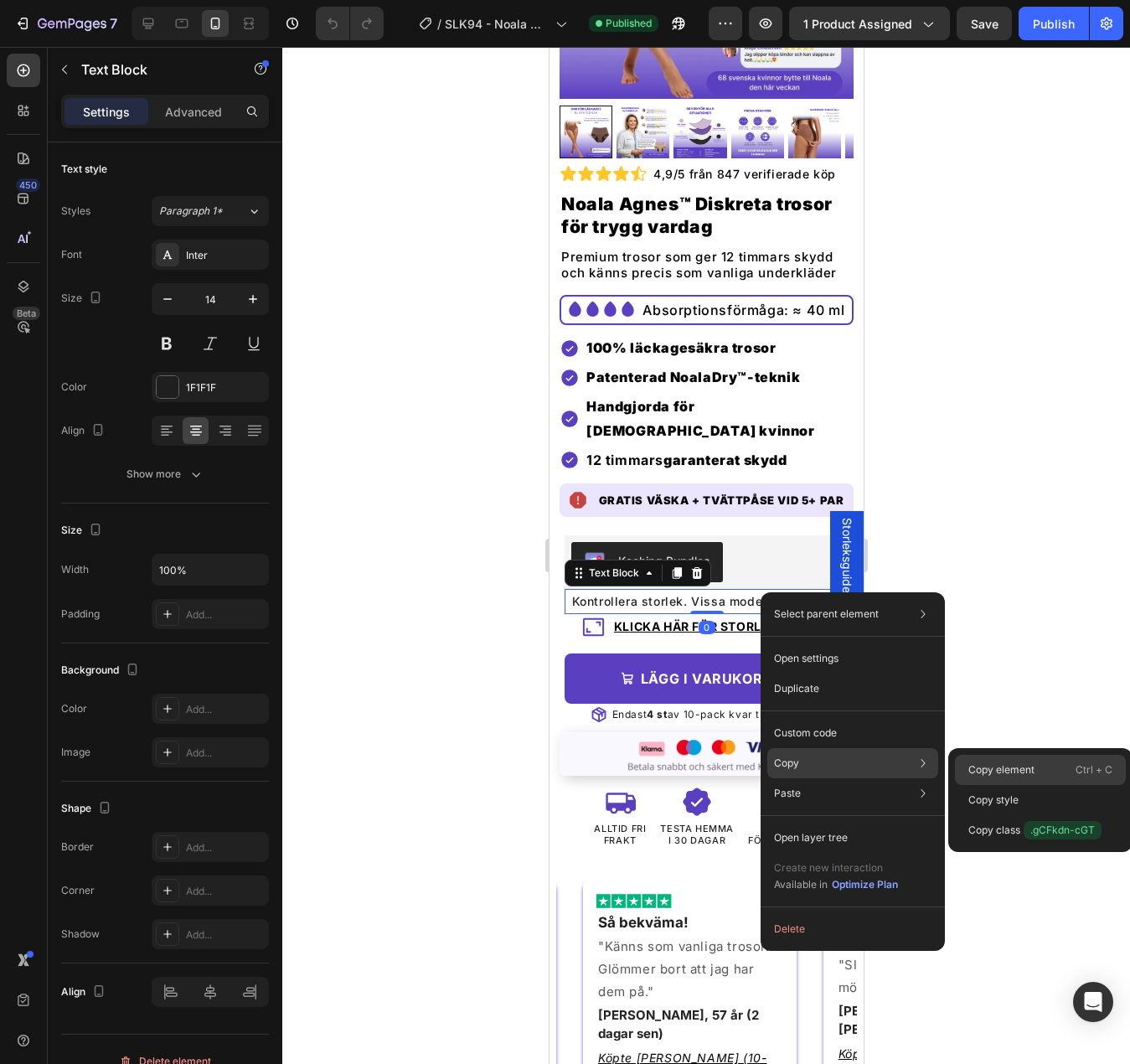
drag, startPoint x: 987, startPoint y: 771, endPoint x: 218, endPoint y: 376, distance: 864.5
click at [987, 771] on p "Copy element" at bounding box center [1001, 769] width 66 height 15
